Goal: Task Accomplishment & Management: Manage account settings

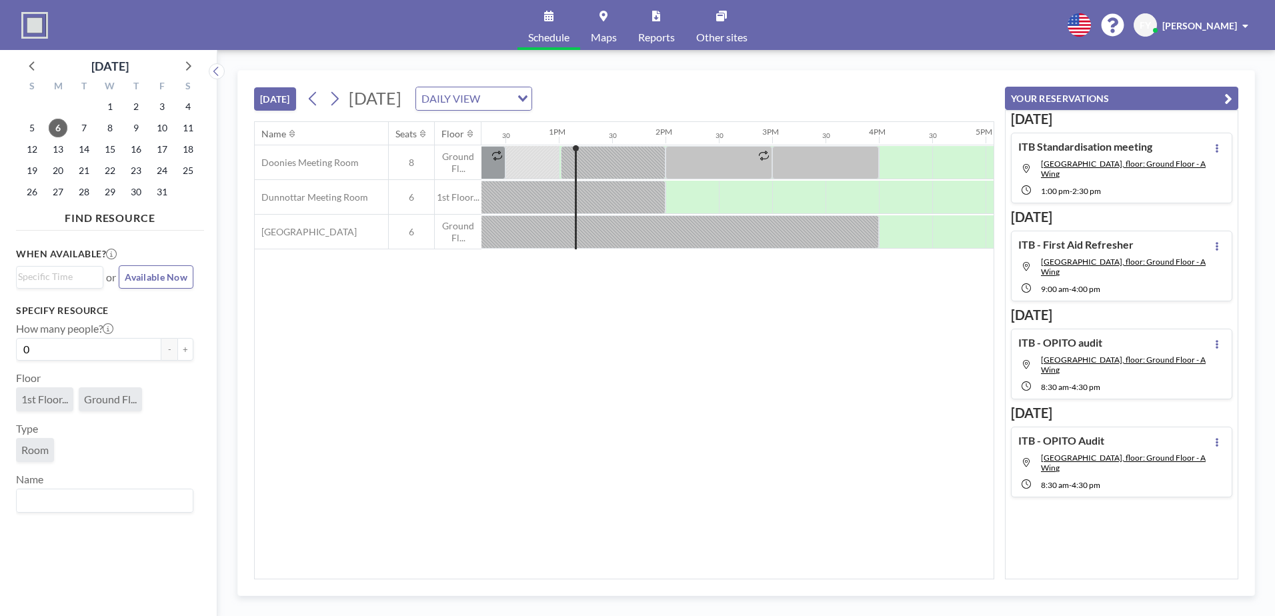
scroll to position [0, 1334]
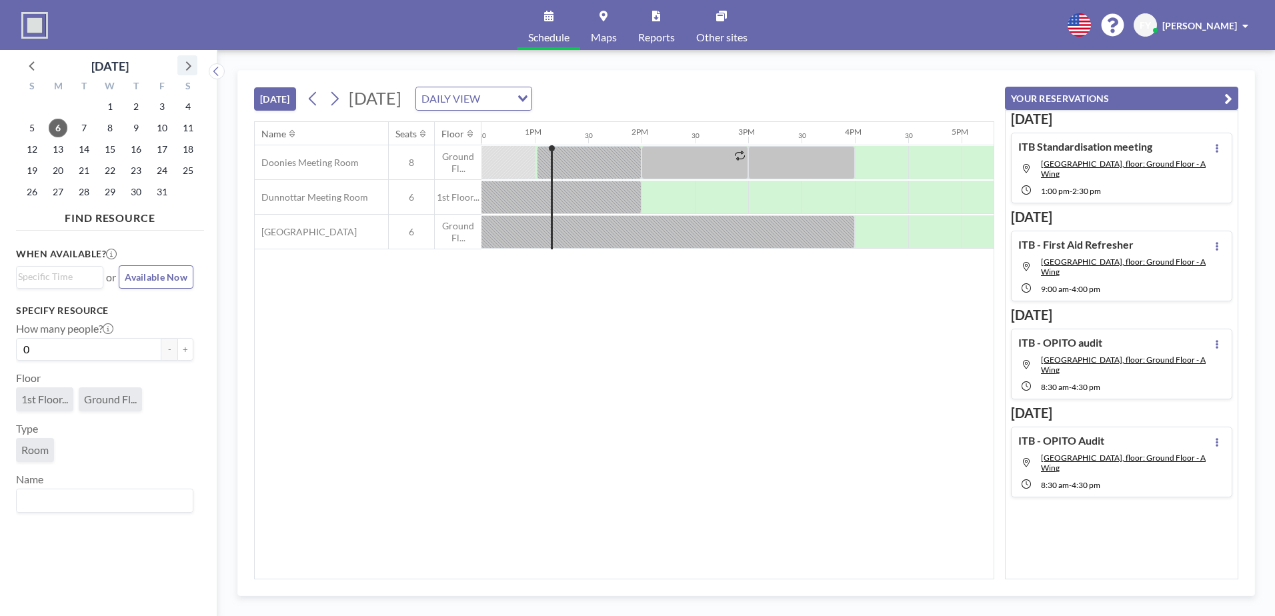
click at [189, 62] on icon at bounding box center [187, 65] width 17 height 17
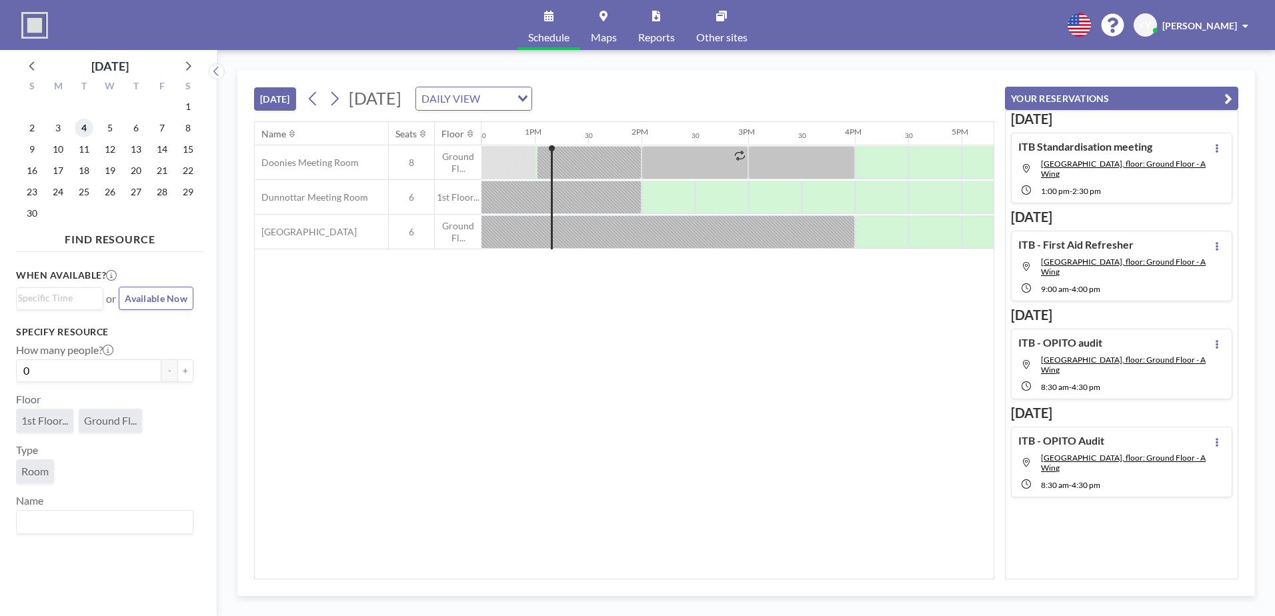
click at [85, 128] on span "4" at bounding box center [84, 128] width 19 height 19
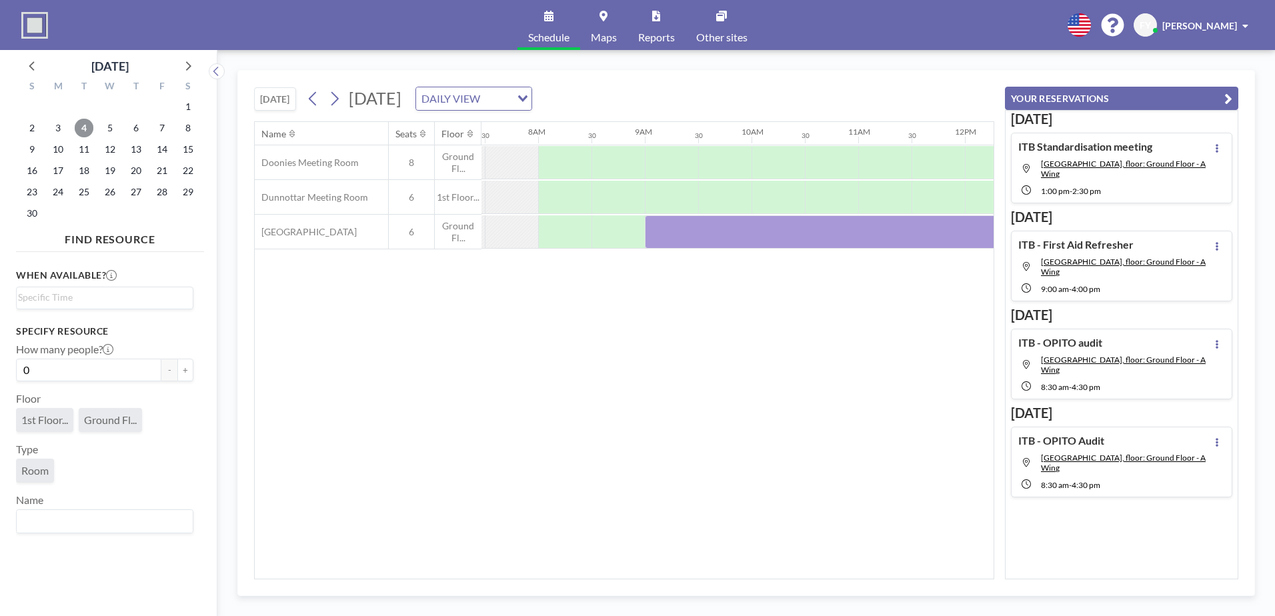
scroll to position [0, 800]
click at [689, 230] on div at bounding box center [1014, 231] width 747 height 33
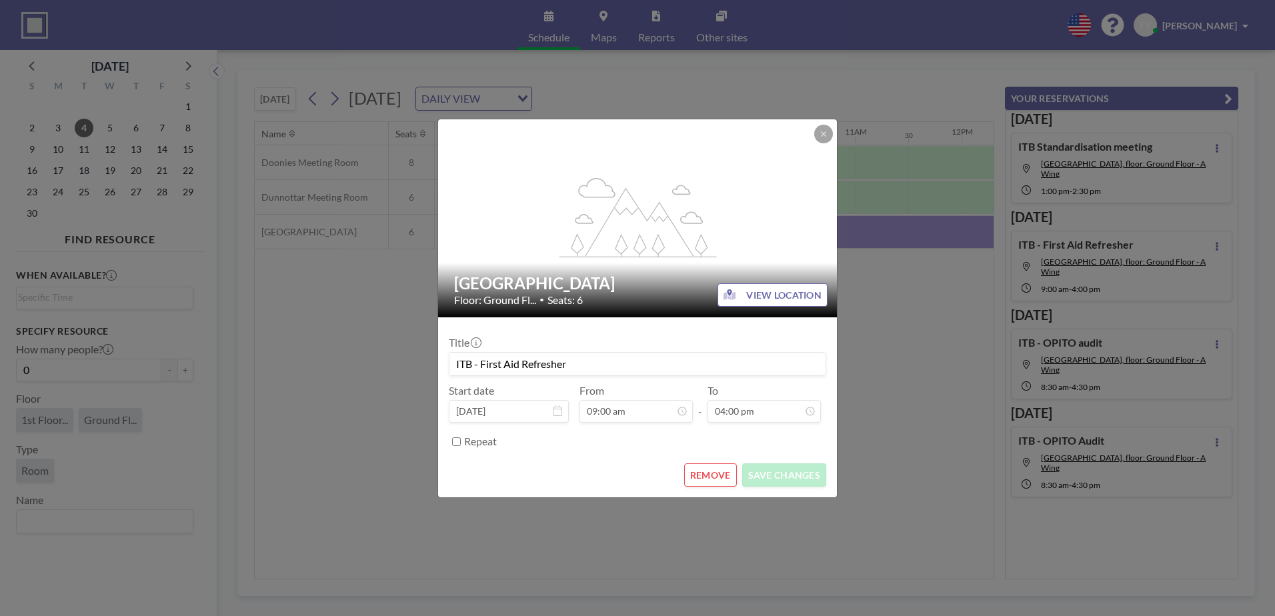
scroll to position [759, 0]
click at [721, 469] on button "REMOVE" at bounding box center [710, 474] width 53 height 23
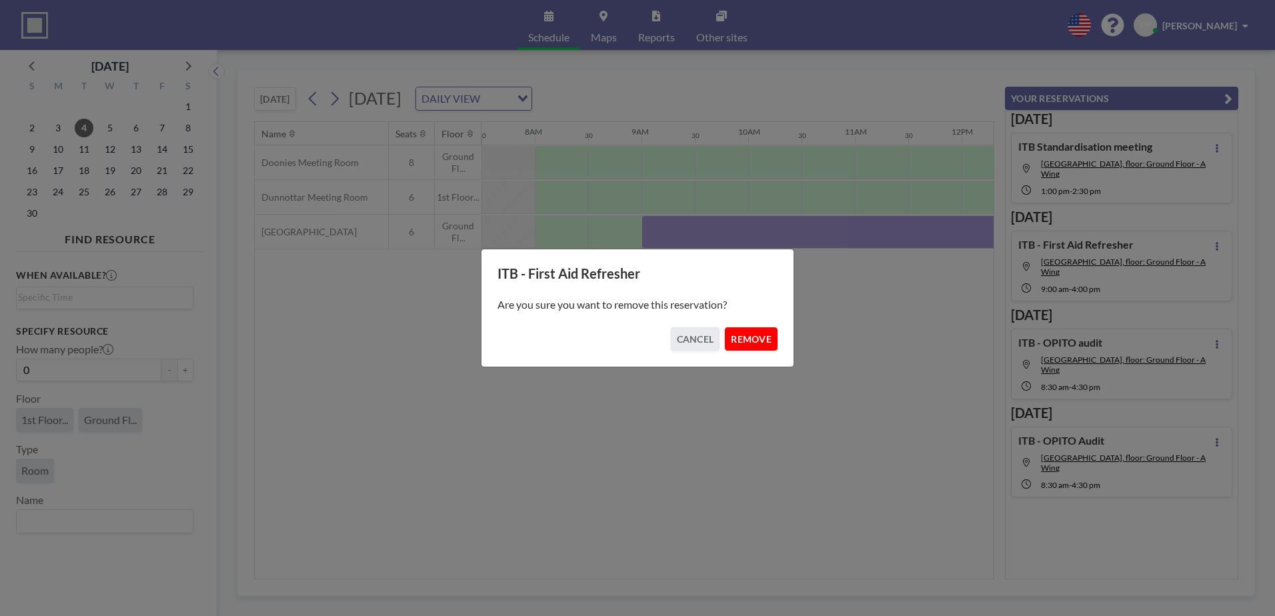
click at [750, 340] on button "REMOVE" at bounding box center [751, 338] width 53 height 23
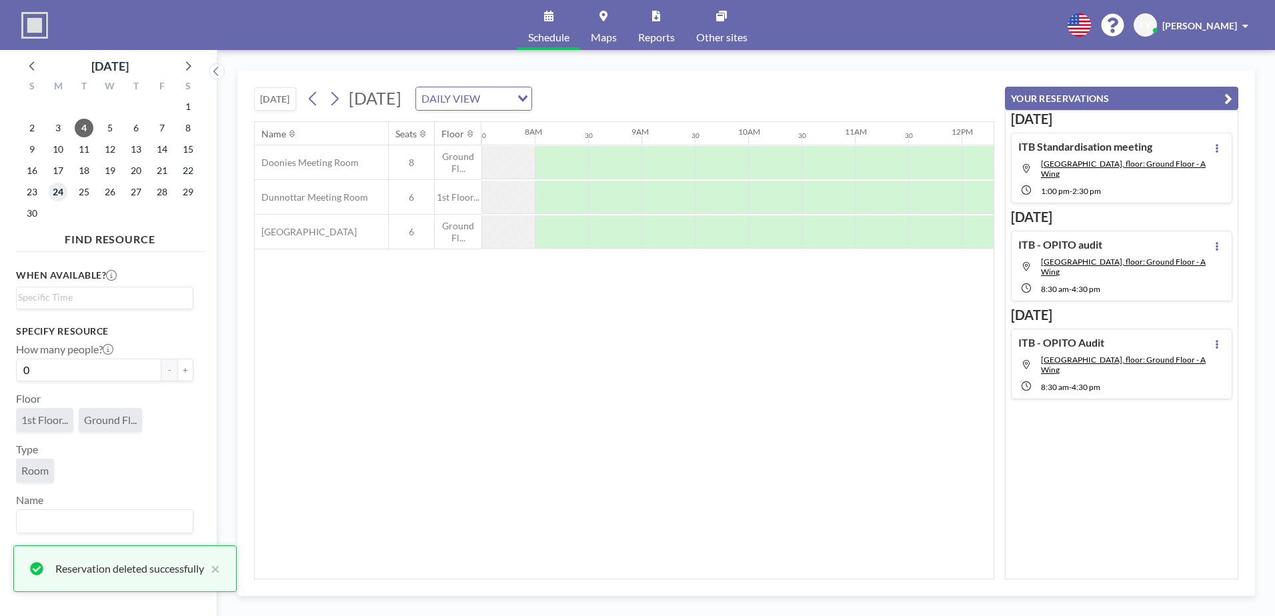
click at [60, 196] on span "24" at bounding box center [58, 192] width 19 height 19
click at [653, 233] on div at bounding box center [667, 231] width 53 height 33
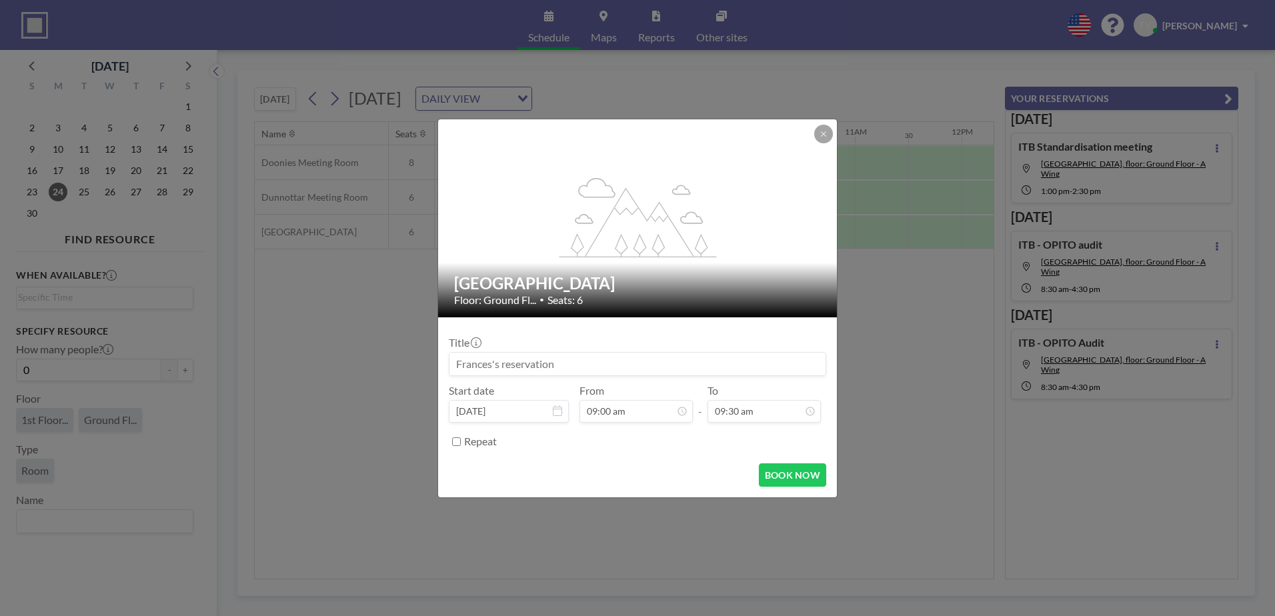
click at [604, 366] on input at bounding box center [637, 364] width 376 height 23
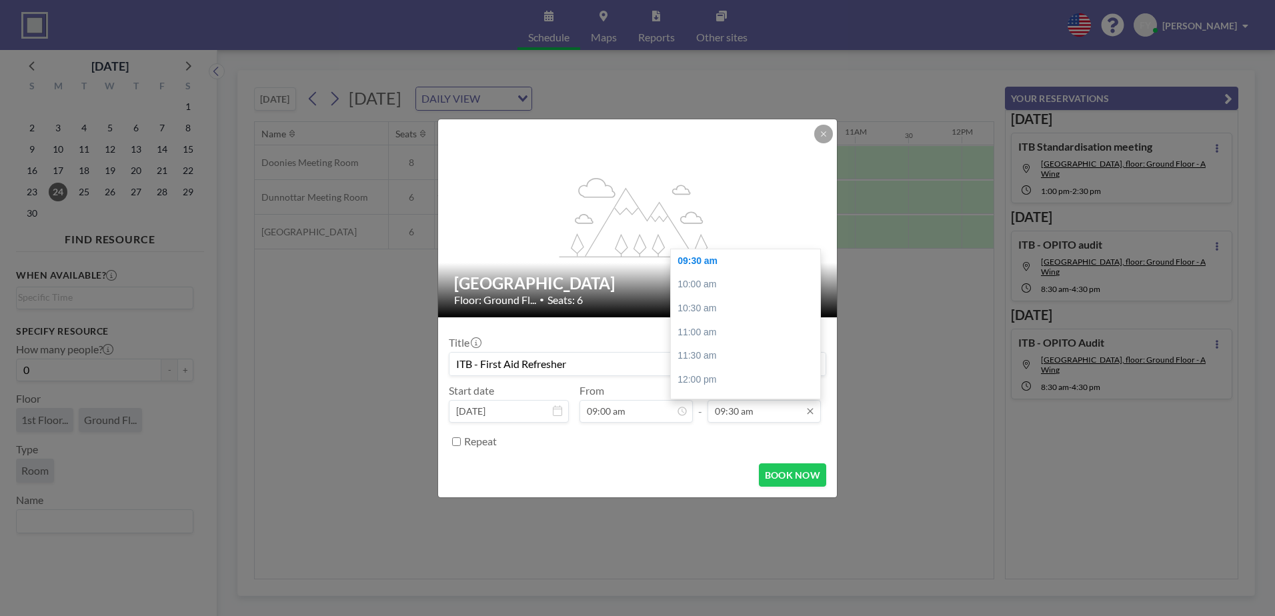
type input "ITB - First Aid Refresher"
click at [790, 414] on input "09:30 am" at bounding box center [763, 411] width 113 height 23
click at [719, 259] on div "04:30 pm" at bounding box center [749, 260] width 156 height 24
type input "04:30 pm"
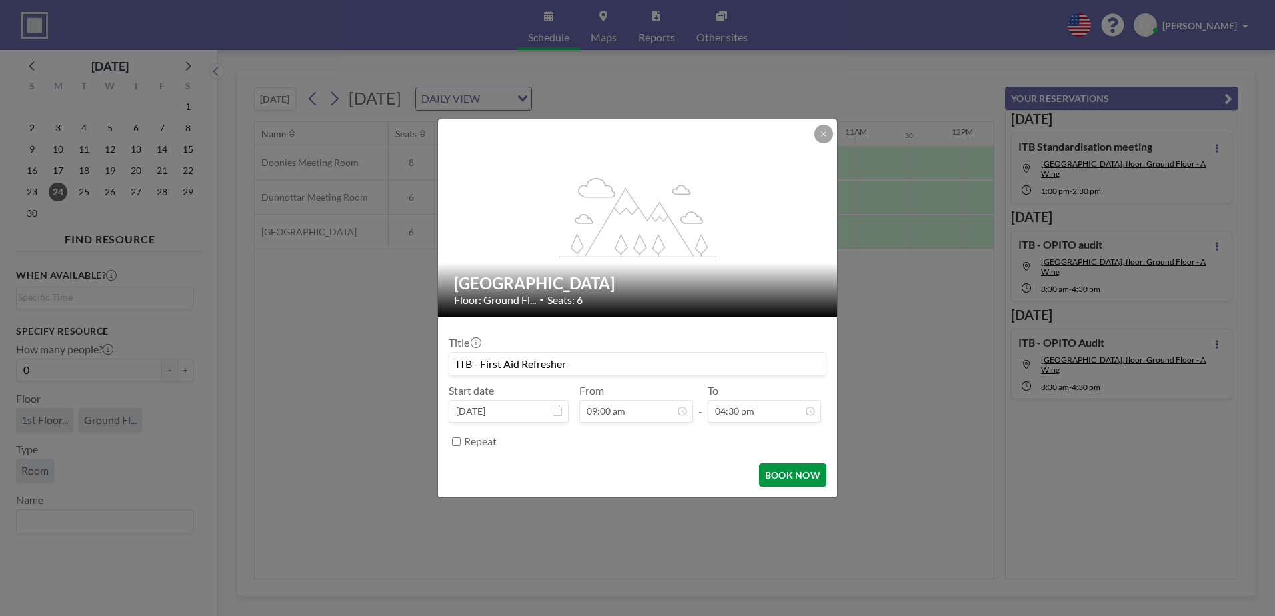
scroll to position [784, 0]
click at [788, 475] on button "BOOK NOW" at bounding box center [792, 474] width 67 height 23
